Goal: Task Accomplishment & Management: Manage account settings

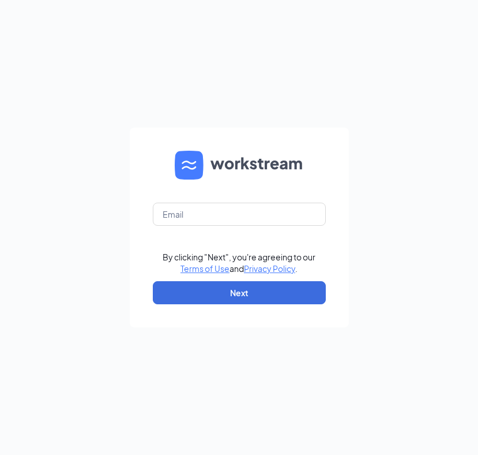
click at [257, 228] on form "By clicking "Next", you're agreeing to our Terms of Use and Privacy Policy . Ne…" at bounding box center [239, 228] width 219 height 200
click at [258, 204] on input "text" at bounding box center [239, 214] width 173 height 23
type input "asiller@"
type input "[EMAIL_ADDRESS][DOMAIN_NAME]"
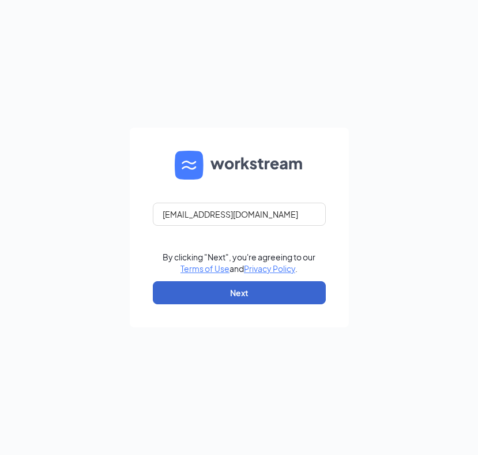
click at [249, 295] on button "Next" at bounding box center [239, 292] width 173 height 23
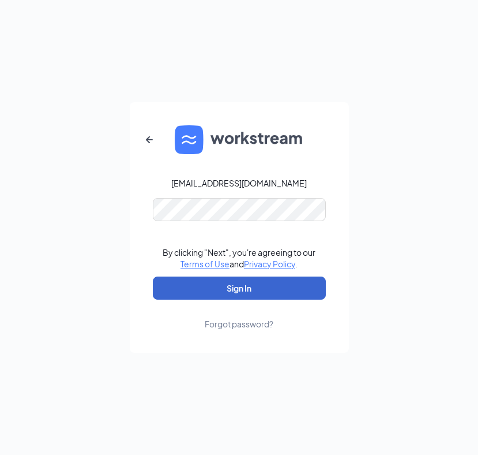
click at [239, 288] on button "Sign In" at bounding box center [239, 287] width 173 height 23
click at [253, 281] on button "Sign In" at bounding box center [239, 287] width 173 height 23
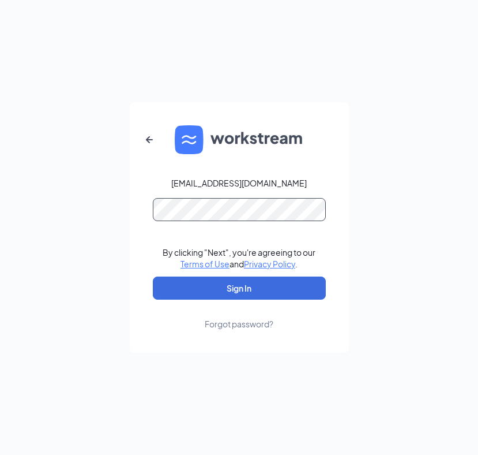
click at [239, 288] on button "Sign In" at bounding box center [239, 287] width 173 height 23
click at [104, 269] on div "[EMAIL_ADDRESS][DOMAIN_NAME] Password field is required By clicking "Next", you…" at bounding box center [239, 227] width 478 height 455
click at [223, 323] on div "Forgot password?" at bounding box center [239, 324] width 69 height 12
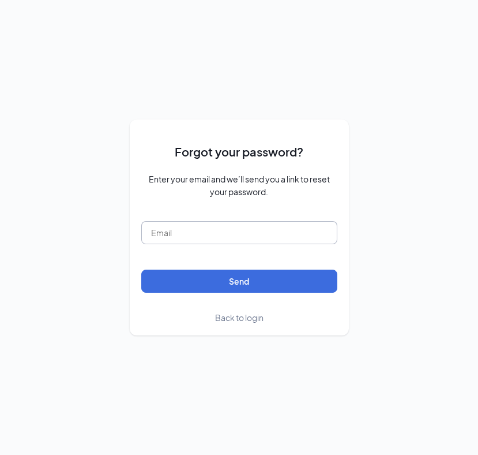
click at [192, 235] on input "text" at bounding box center [239, 232] width 196 height 23
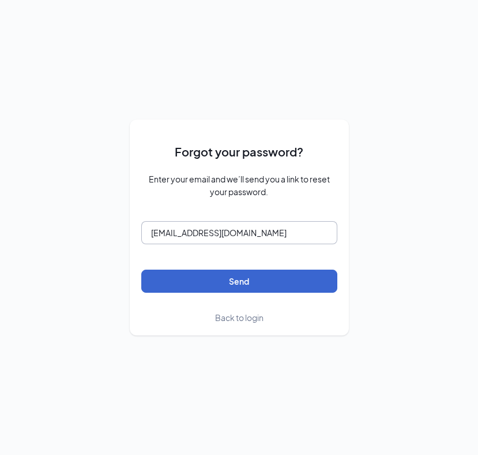
type input "[EMAIL_ADDRESS][DOMAIN_NAME]"
click at [291, 280] on button "Send" at bounding box center [239, 280] width 196 height 23
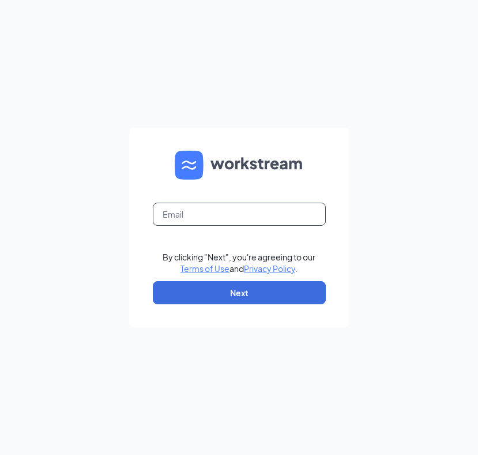
click at [210, 220] on input "text" at bounding box center [239, 214] width 173 height 23
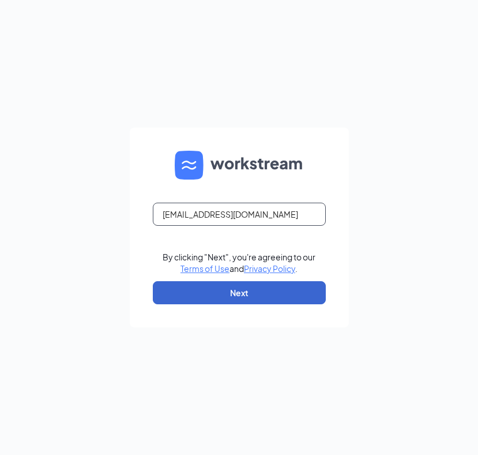
type input "[EMAIL_ADDRESS][DOMAIN_NAME]"
click at [248, 299] on button "Next" at bounding box center [239, 292] width 173 height 23
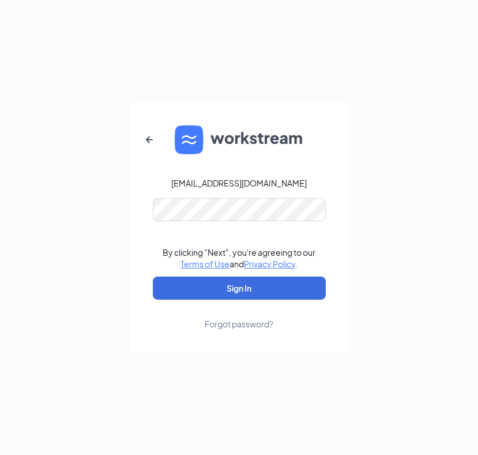
click at [239, 288] on button "Sign In" at bounding box center [239, 287] width 173 height 23
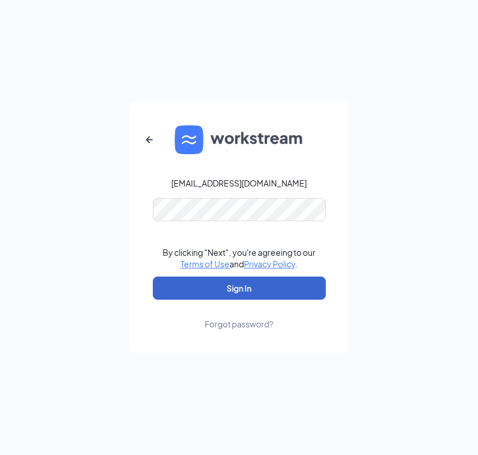
click at [285, 282] on button "Sign In" at bounding box center [239, 287] width 173 height 23
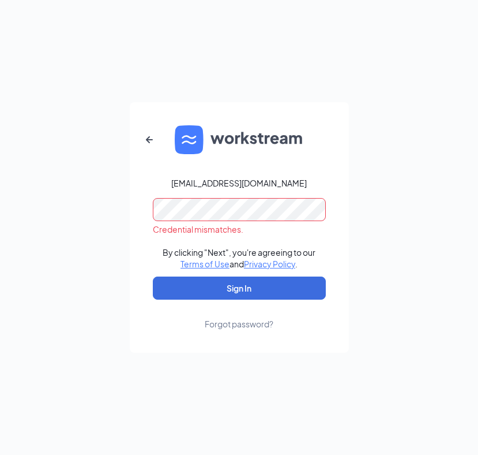
click at [260, 324] on div "Forgot password?" at bounding box center [239, 324] width 69 height 12
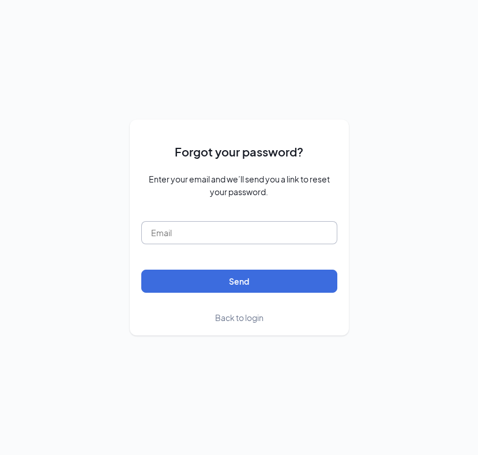
click at [250, 234] on input "text" at bounding box center [239, 232] width 196 height 23
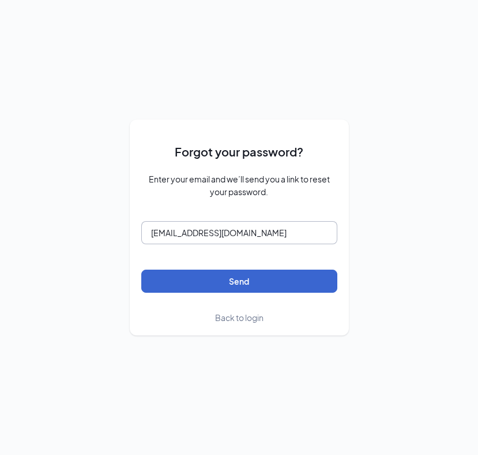
type input "[EMAIL_ADDRESS][DOMAIN_NAME]"
click at [313, 282] on button "Send" at bounding box center [239, 280] width 196 height 23
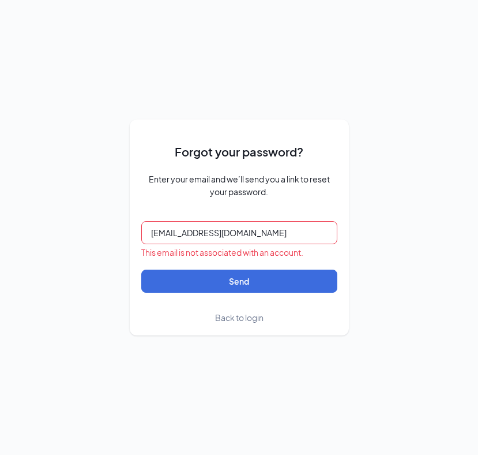
click at [254, 318] on span "Back to login" at bounding box center [239, 317] width 48 height 10
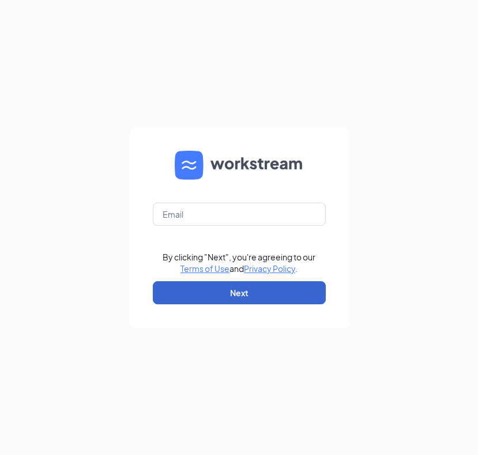
click at [191, 291] on button "Next" at bounding box center [239, 292] width 173 height 23
